Goal: Communication & Community: Answer question/provide support

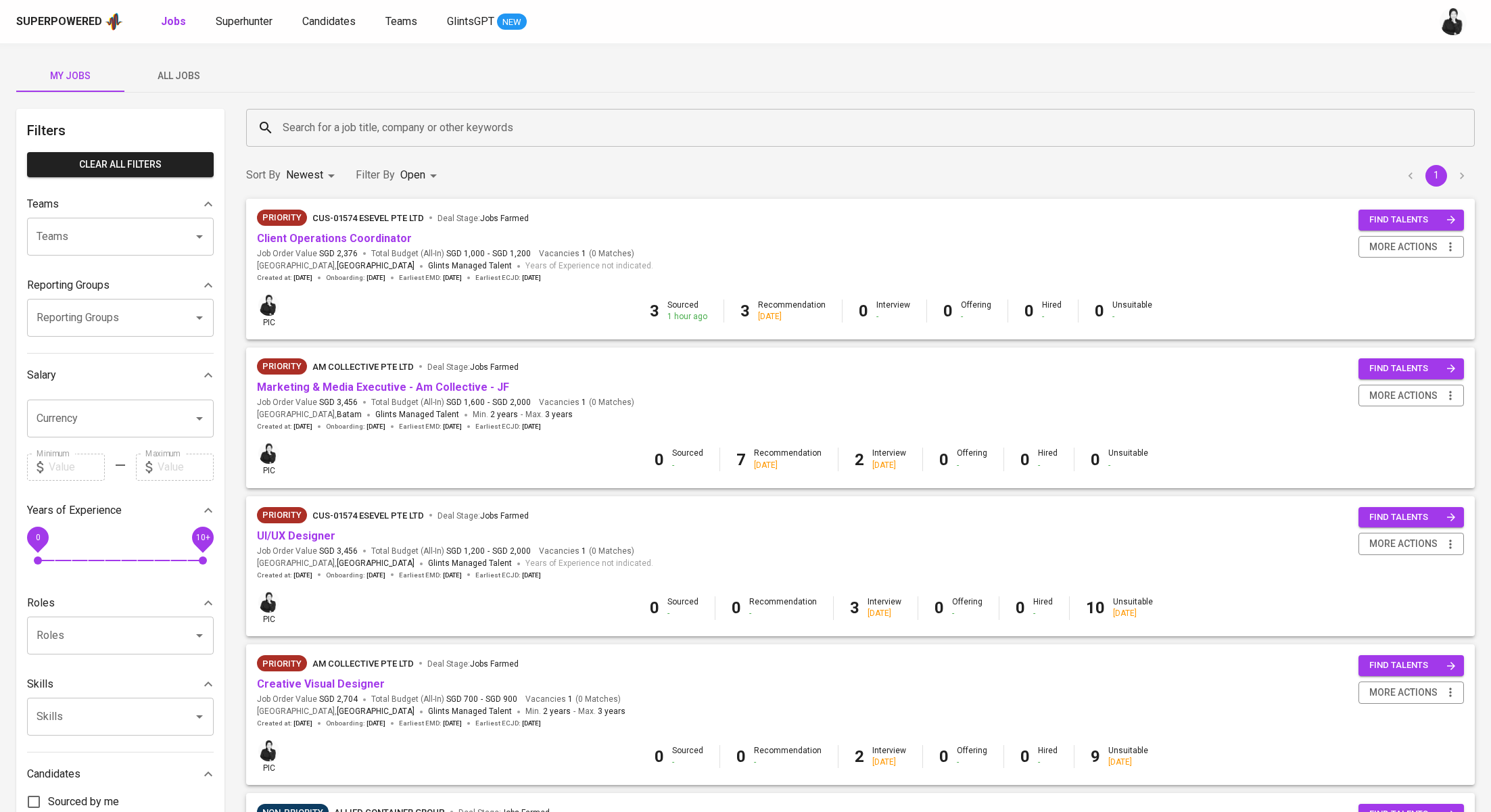
click at [179, 73] on span "All Jobs" at bounding box center [178, 76] width 92 height 17
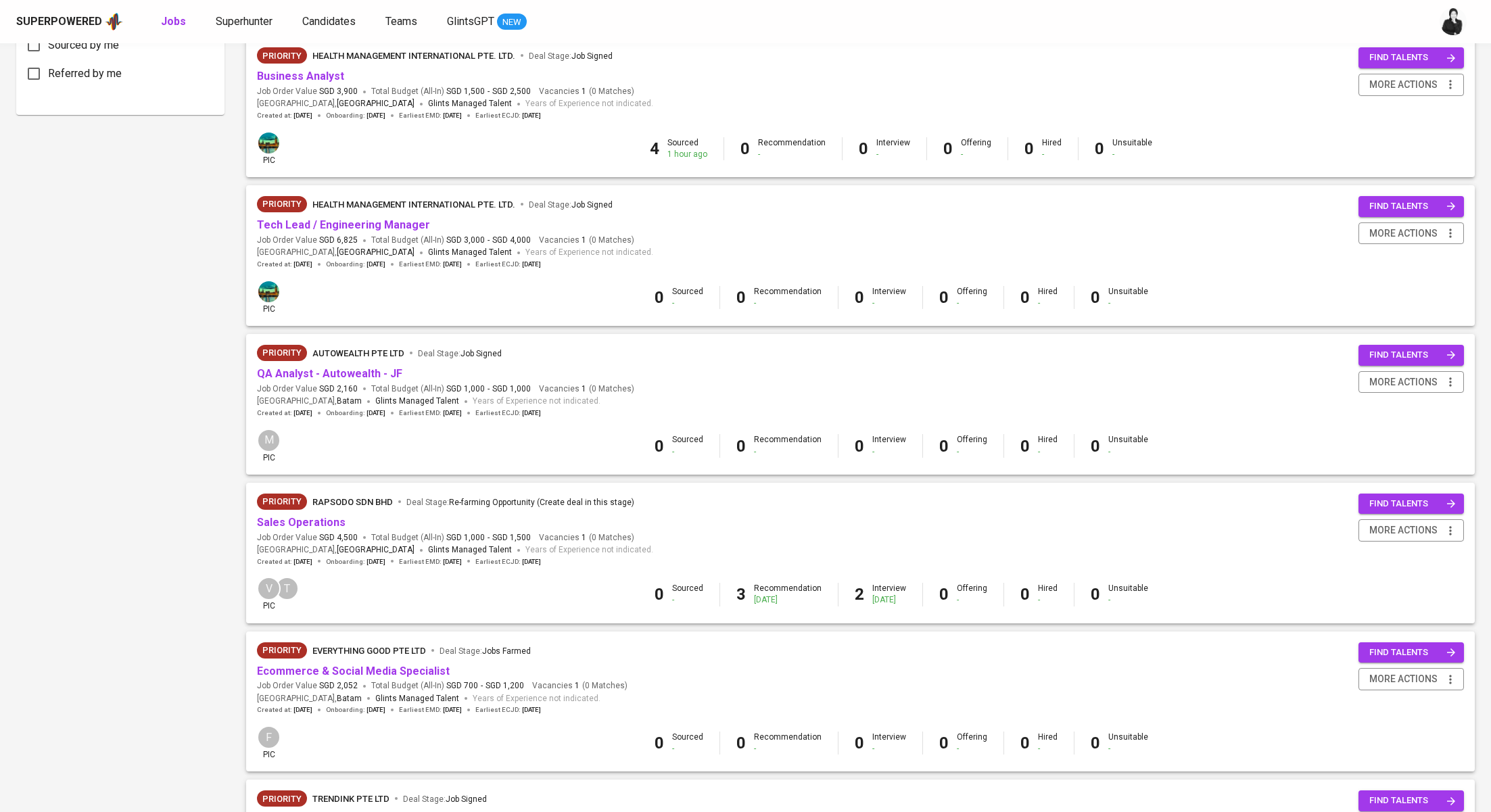
scroll to position [859, 0]
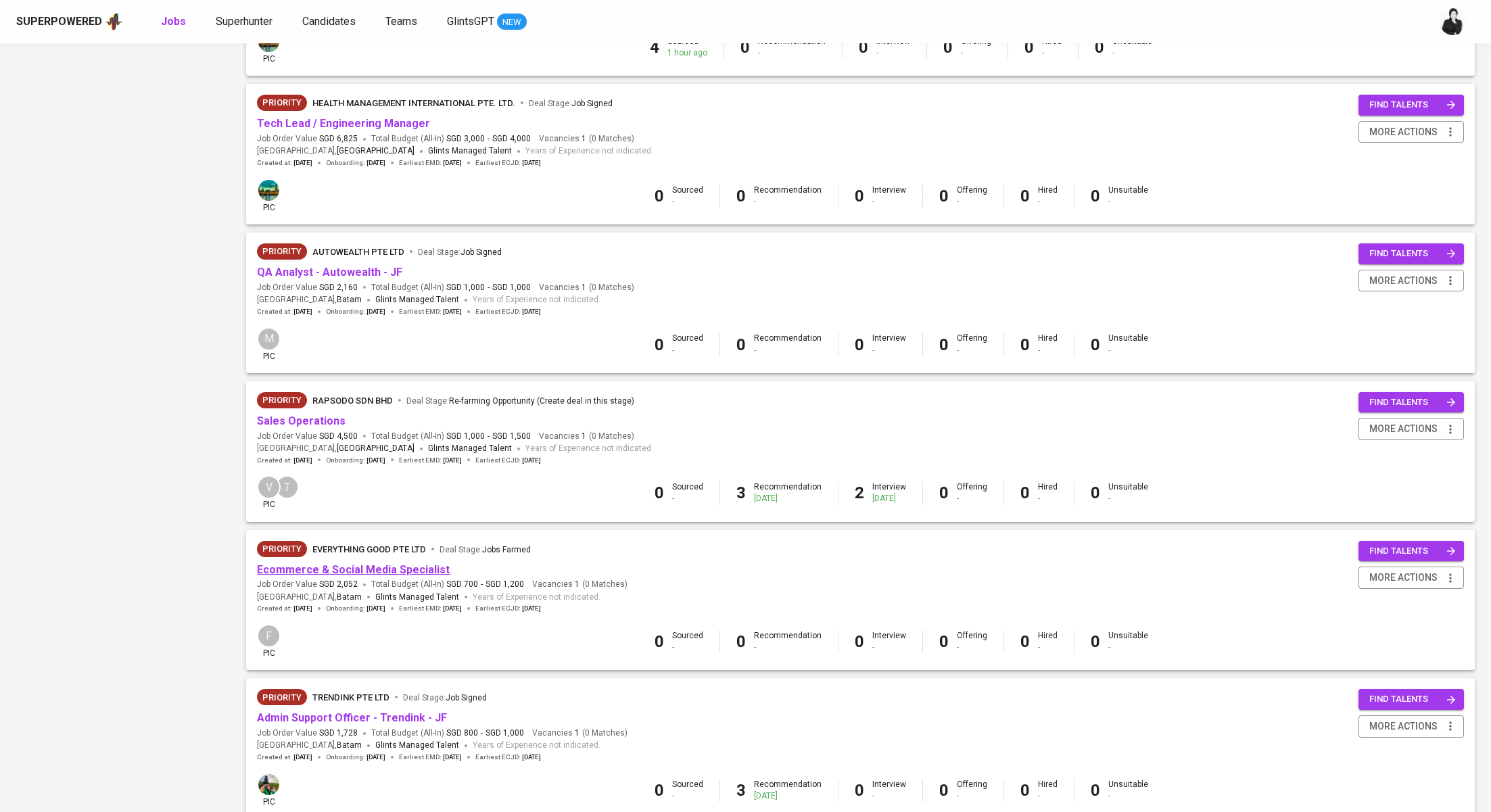
click at [385, 576] on link "Ecommerce & Social Media Specialist" at bounding box center [353, 570] width 193 height 13
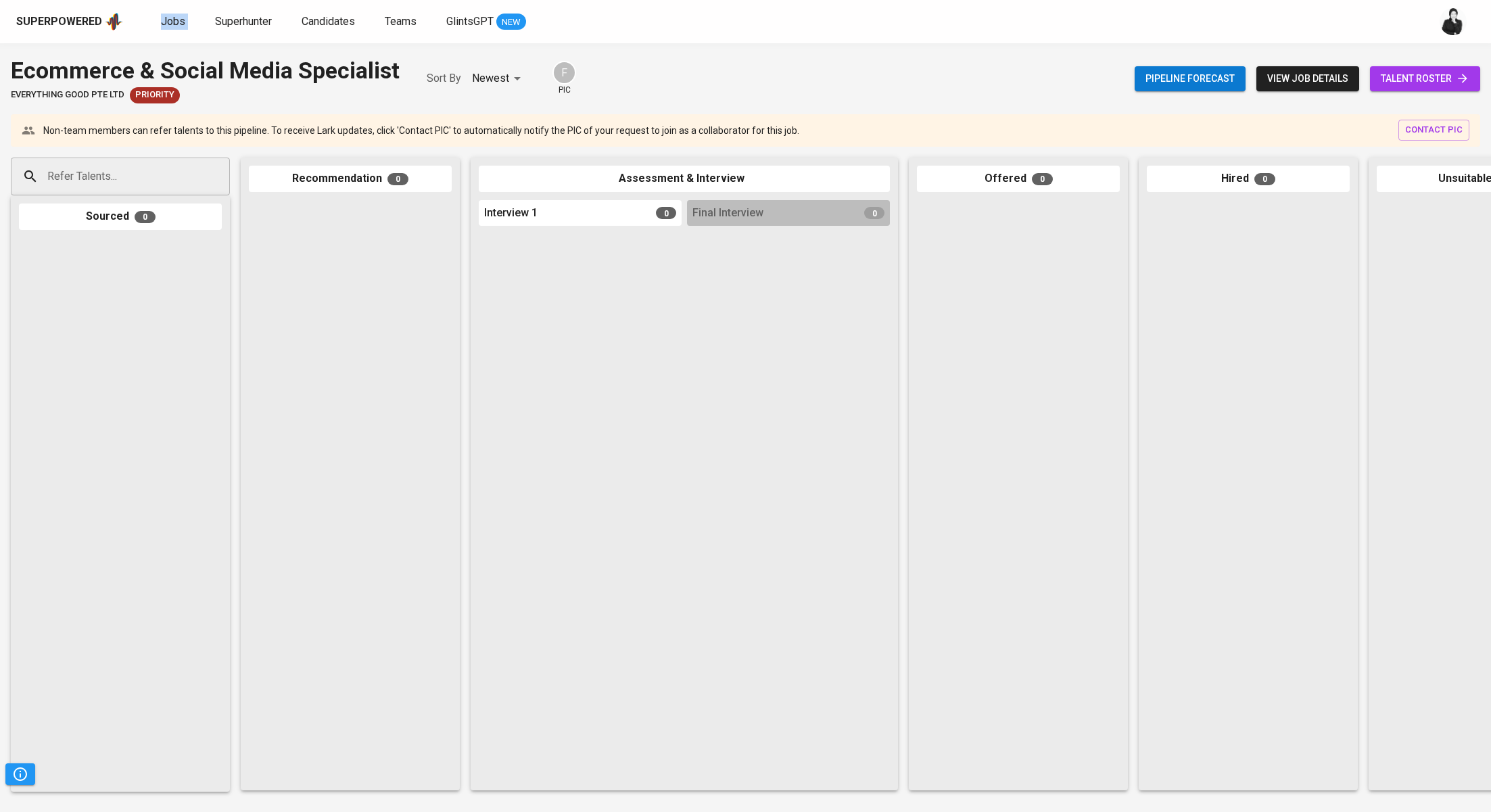
click at [157, 174] on input "Refer Talents..." at bounding box center [114, 176] width 142 height 26
paste input "[EMAIL_ADDRESS][DOMAIN_NAME]"
type input "[EMAIL_ADDRESS][DOMAIN_NAME]"
click at [182, 227] on li "Reza Mutia MARKETING & SALES EXECUTIVE rezamutiaa@gmail.com" at bounding box center [120, 228] width 219 height 48
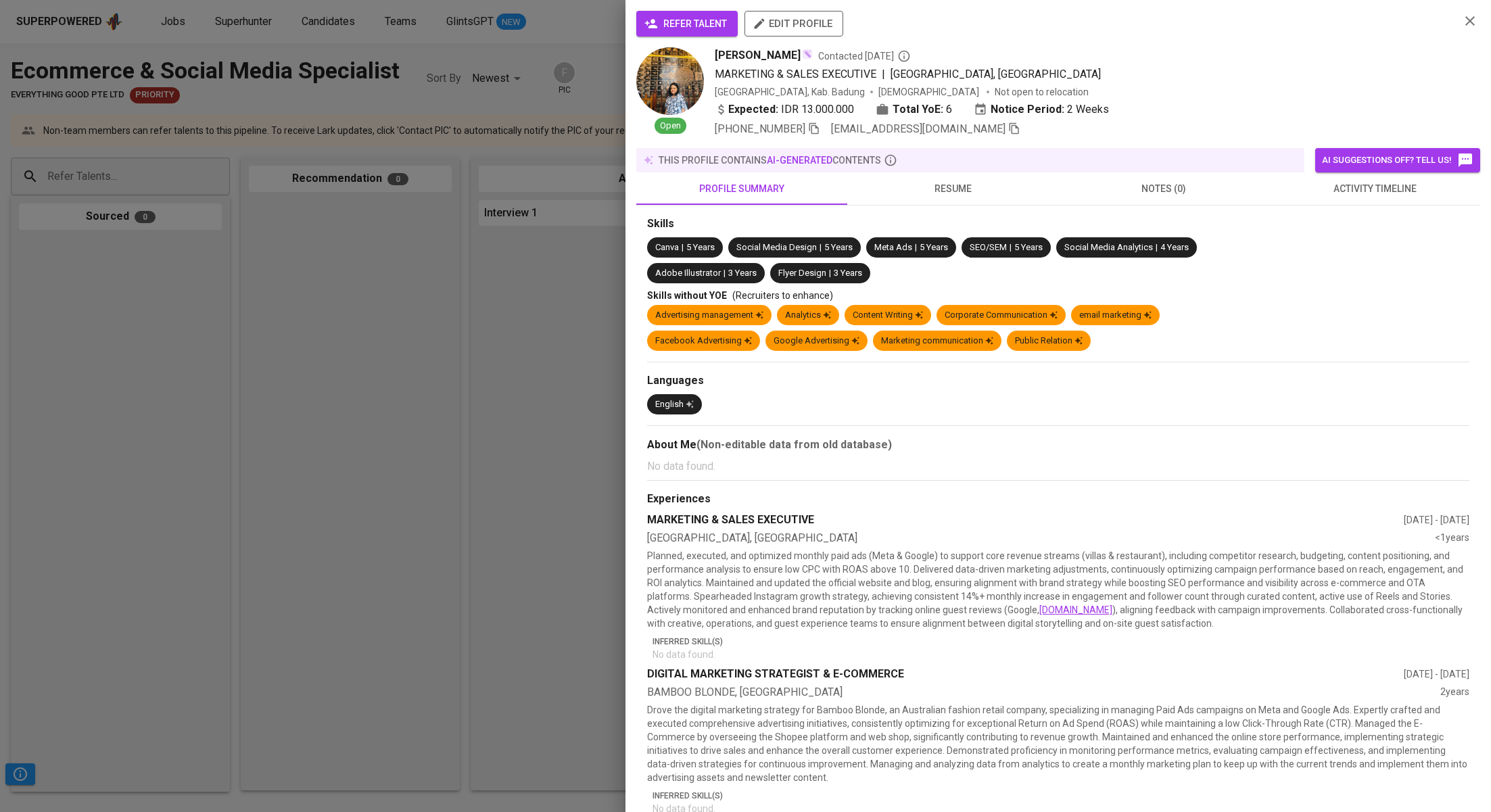
click at [716, 30] on span "refer talent" at bounding box center [687, 23] width 80 height 17
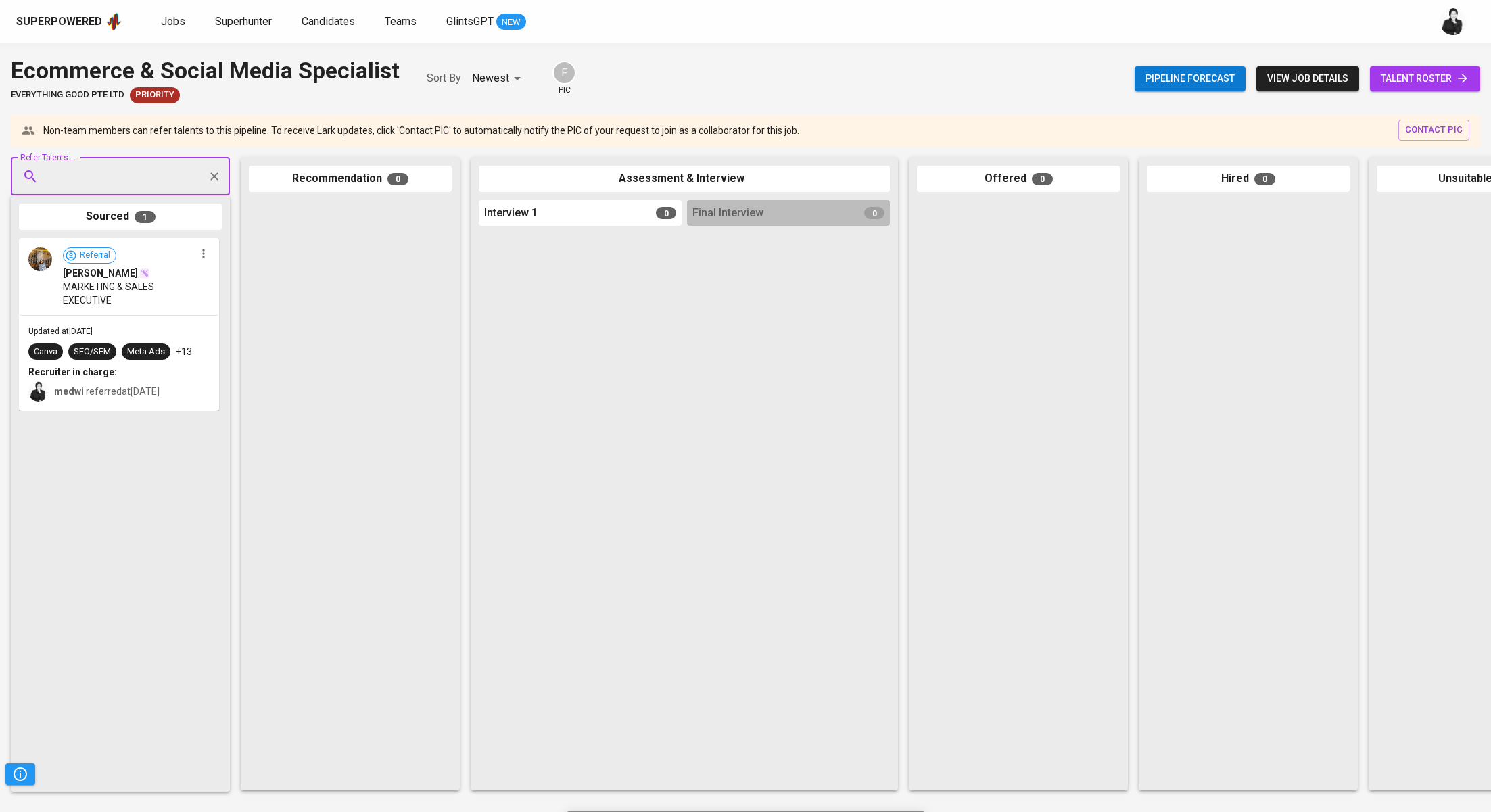
paste input "[EMAIL_ADDRESS][DOMAIN_NAME]"
type input "[EMAIL_ADDRESS][DOMAIN_NAME]"
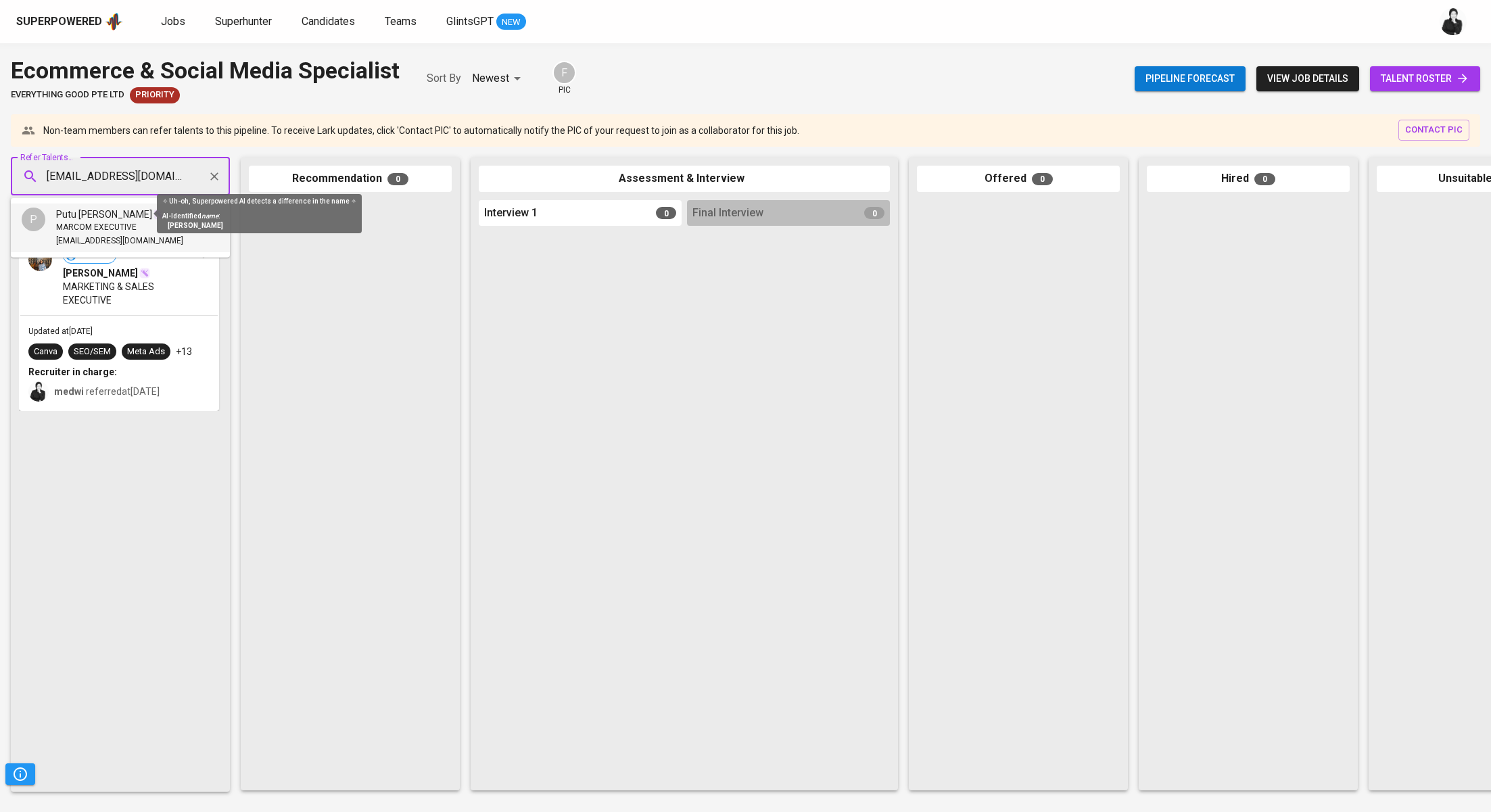
click at [148, 209] on div "✧ Uh-oh, Superpowered AI detects a difference in the name ✧ AI-Identified name …" at bounding box center [259, 214] width 224 height 39
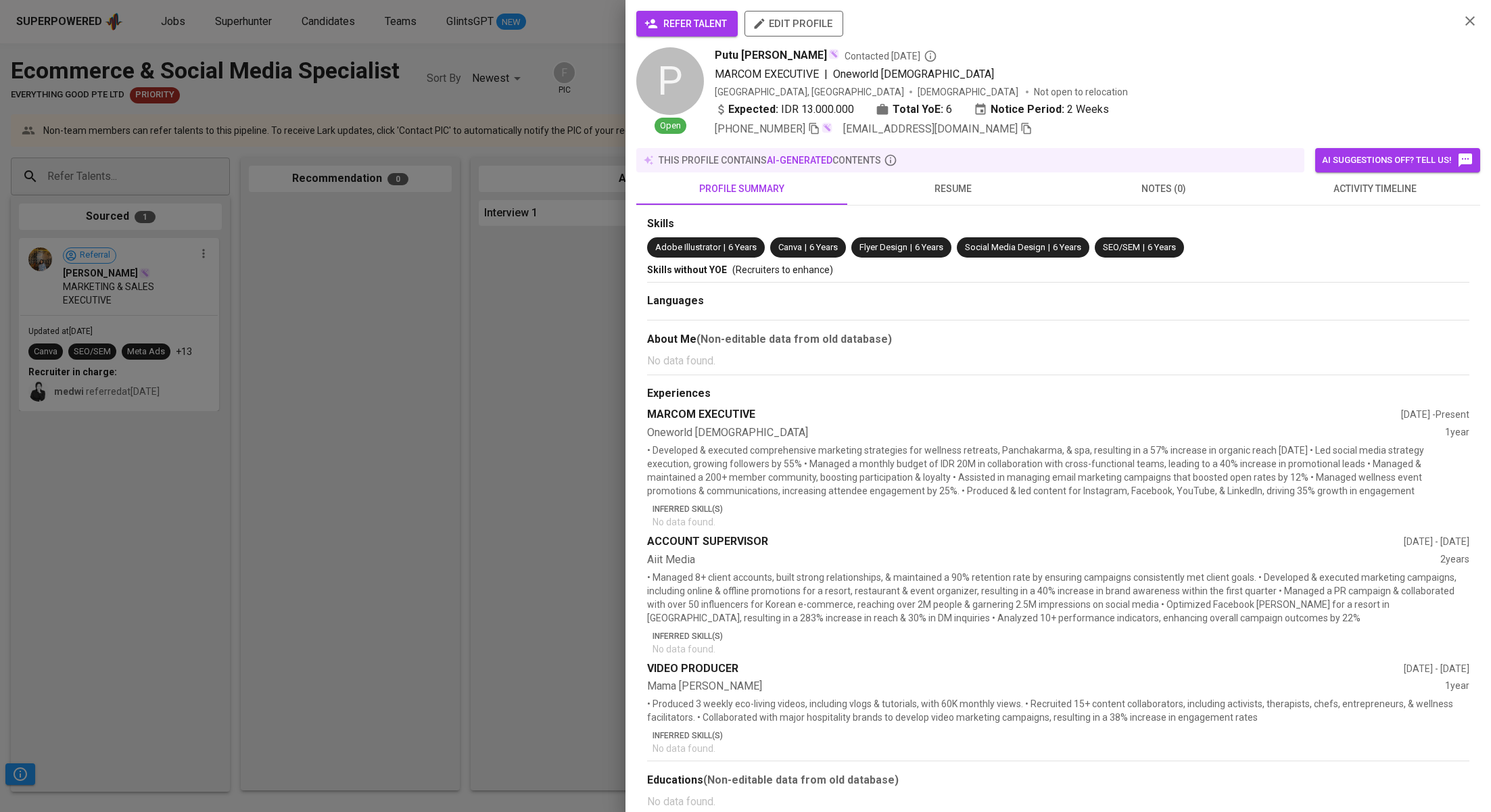
click at [712, 21] on span "refer talent" at bounding box center [687, 23] width 80 height 17
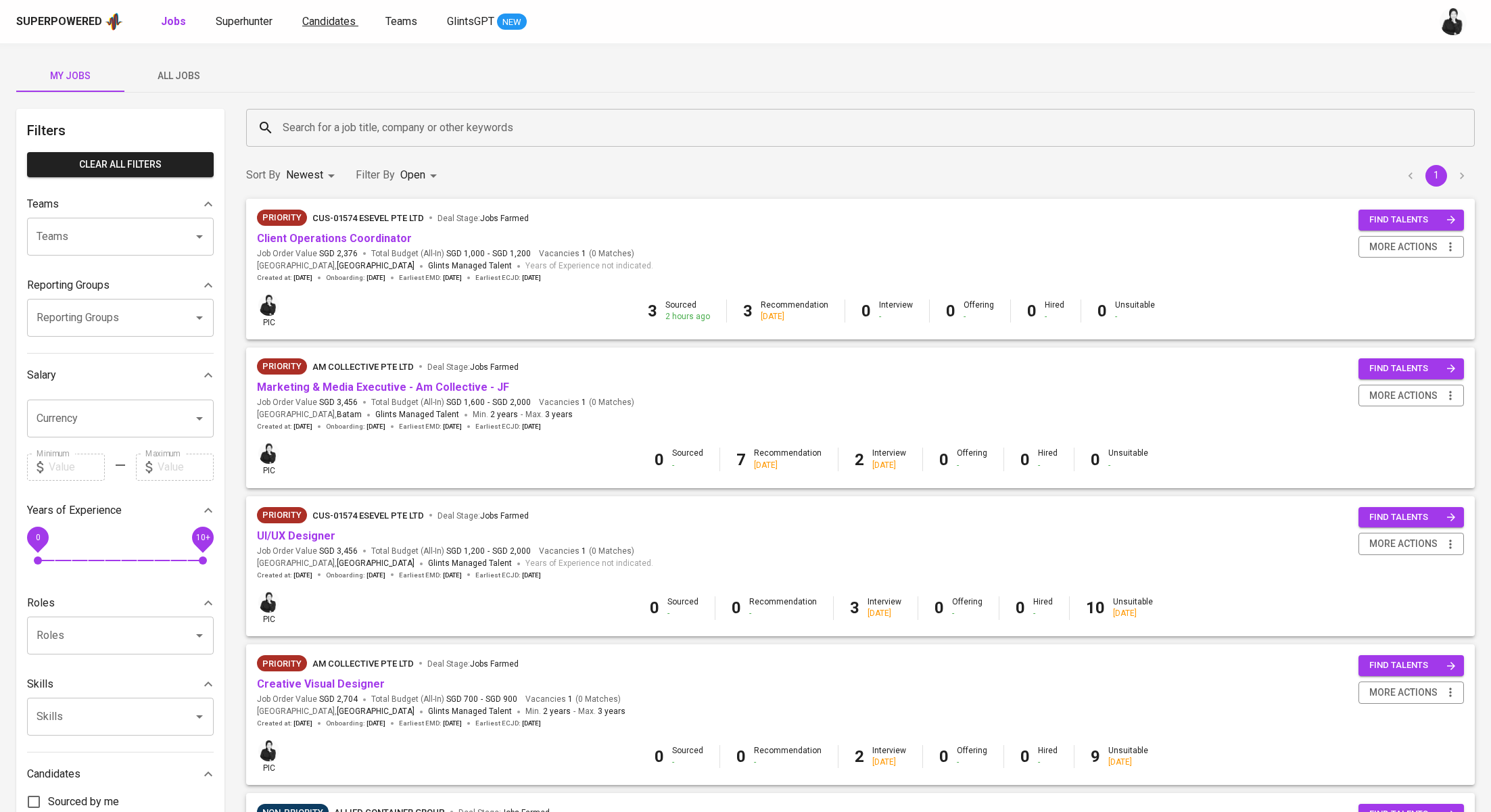
click at [335, 22] on span "Candidates" at bounding box center [329, 21] width 54 height 13
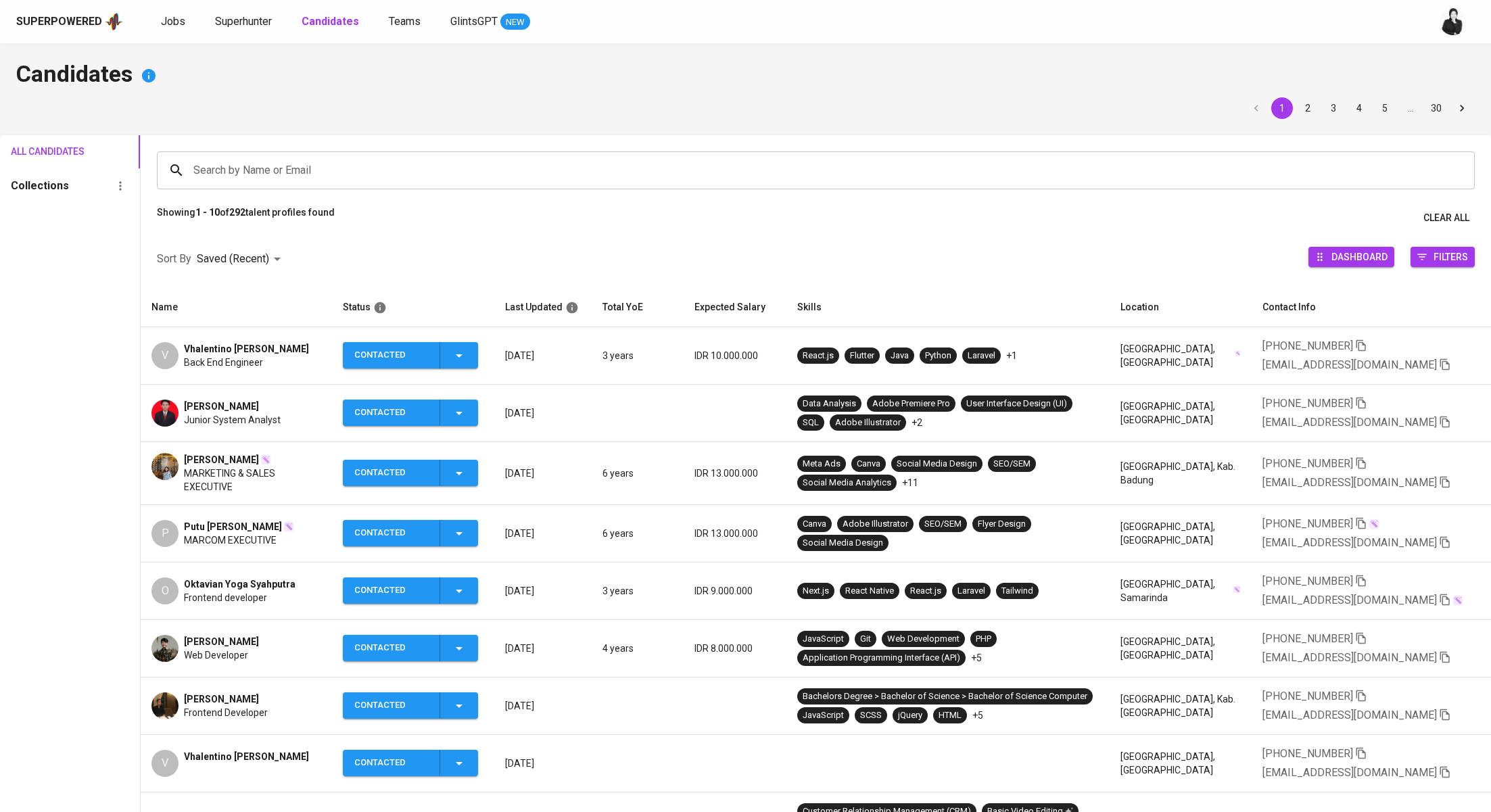
click at [205, 459] on span "[PERSON_NAME]" at bounding box center [222, 460] width 75 height 13
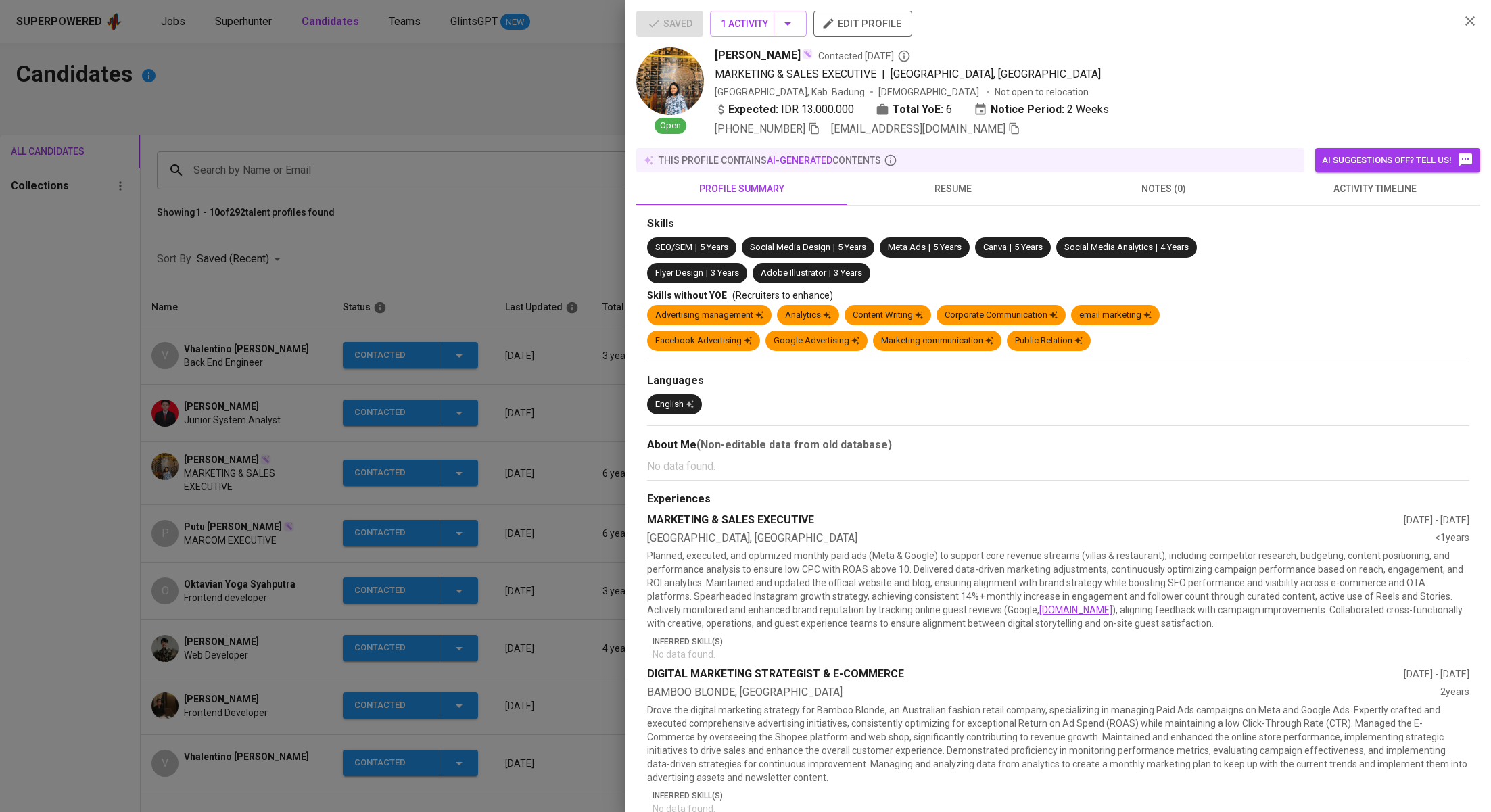
click at [1010, 127] on icon "button" at bounding box center [1014, 129] width 10 height 12
click at [263, 397] on div at bounding box center [745, 406] width 1491 height 812
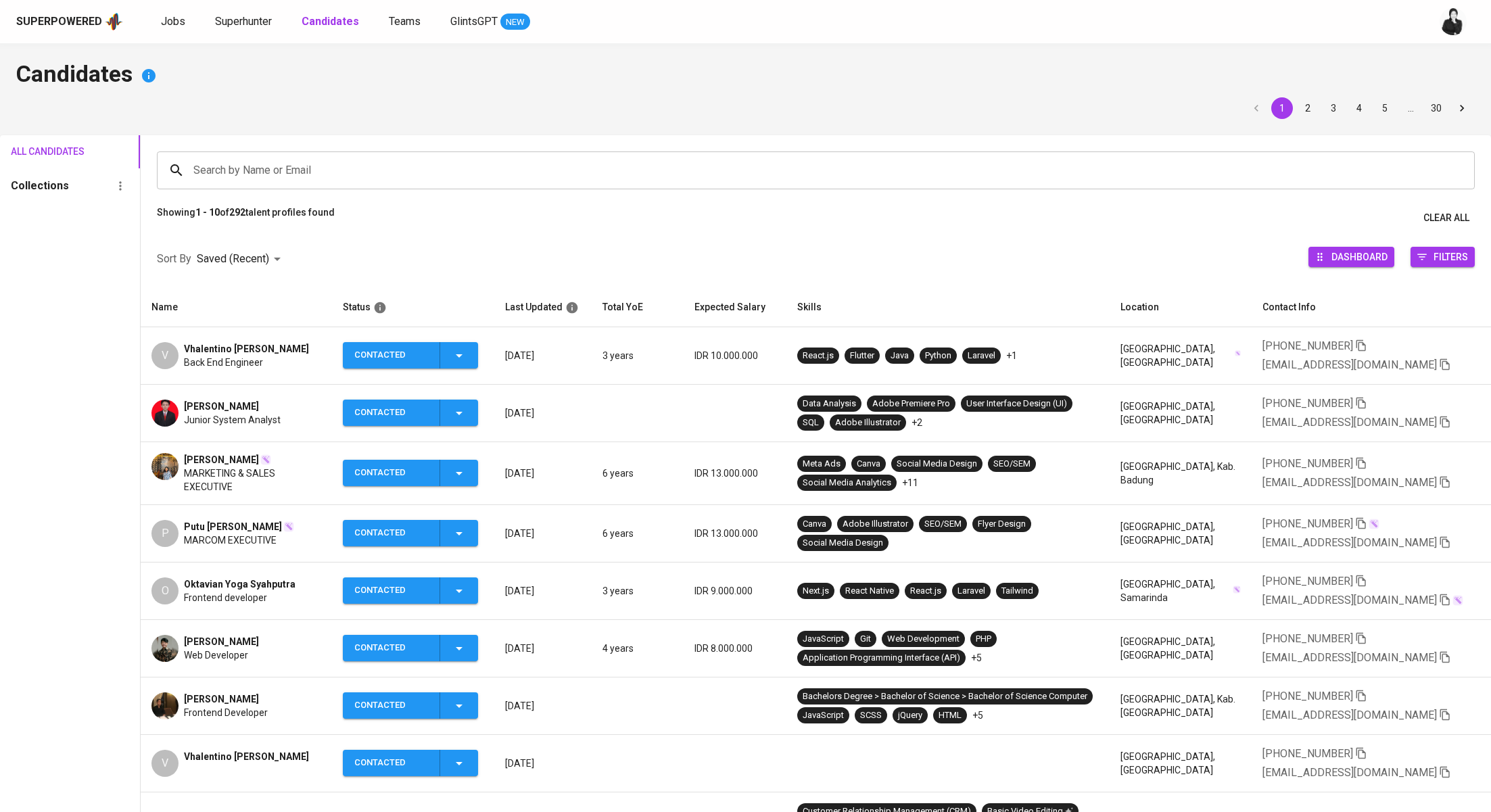
click at [212, 525] on span "Putu [PERSON_NAME]" at bounding box center [233, 527] width 98 height 13
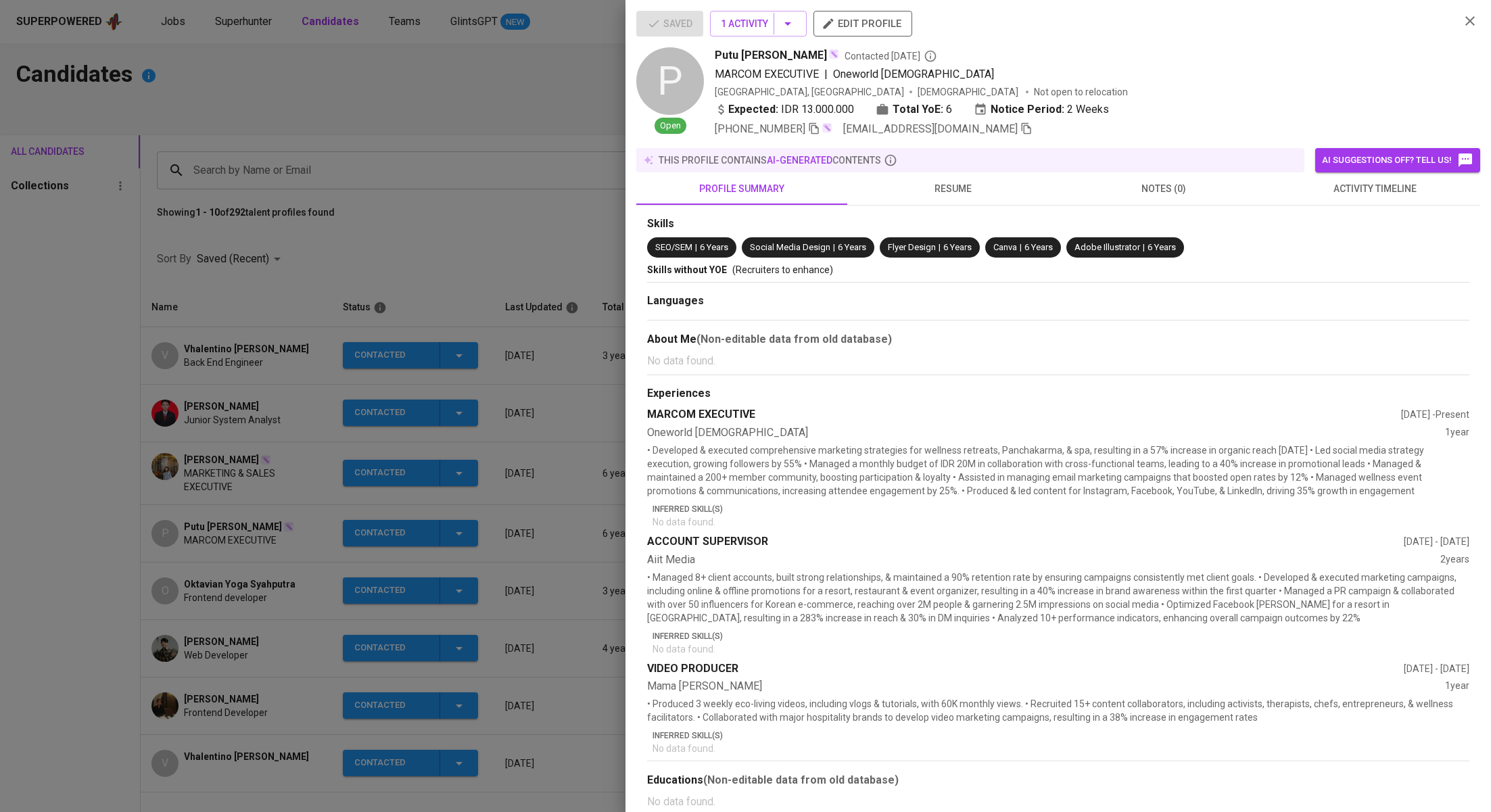
click at [1021, 130] on icon "button" at bounding box center [1027, 129] width 13 height 13
